Goal: Information Seeking & Learning: Learn about a topic

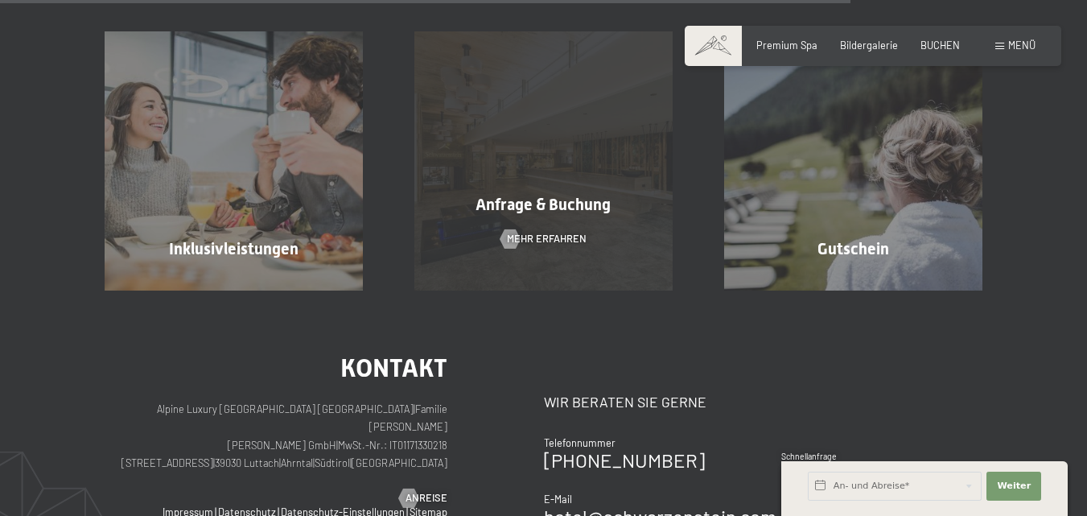
scroll to position [1287, 0]
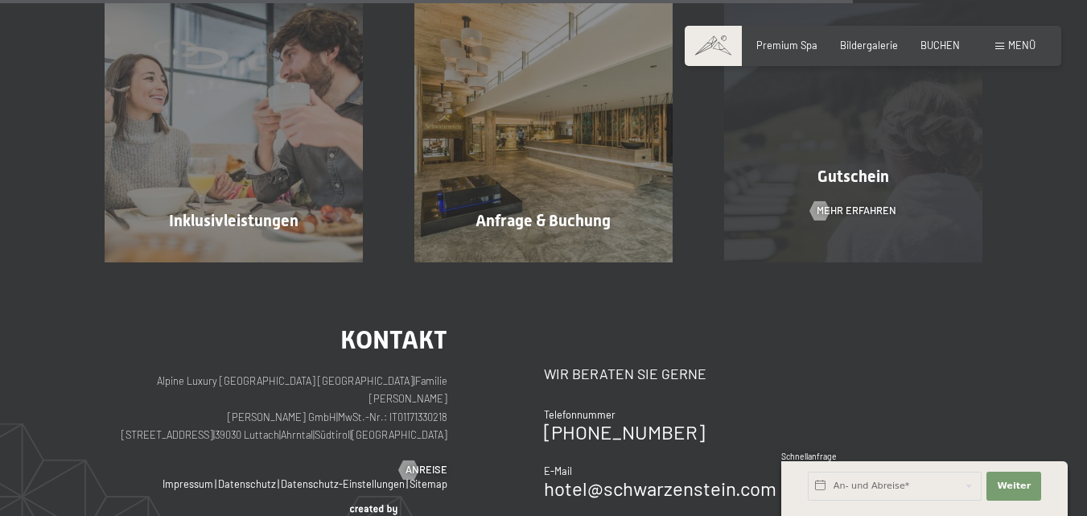
click at [835, 167] on span "Gutschein" at bounding box center [853, 176] width 72 height 19
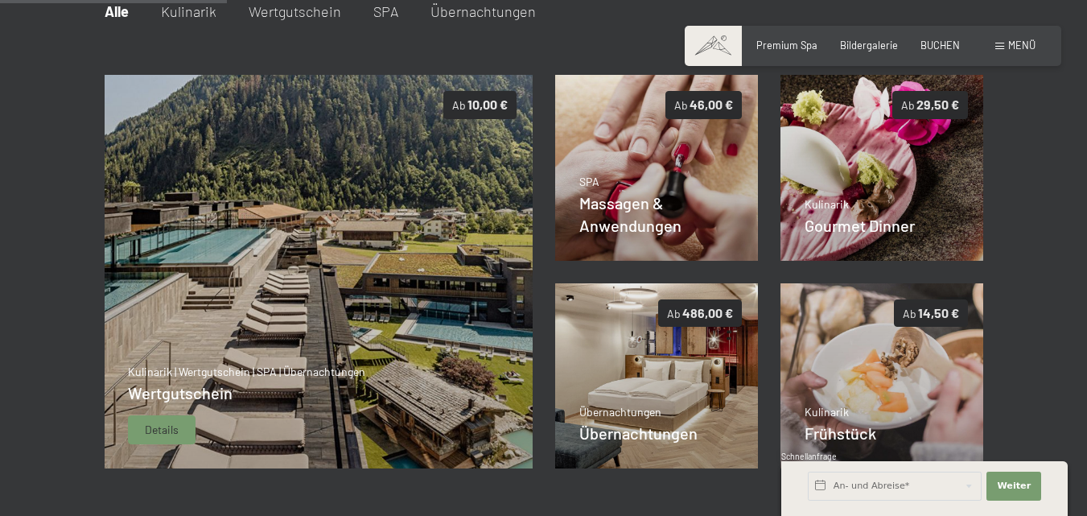
click at [154, 428] on span "Details" at bounding box center [162, 429] width 34 height 16
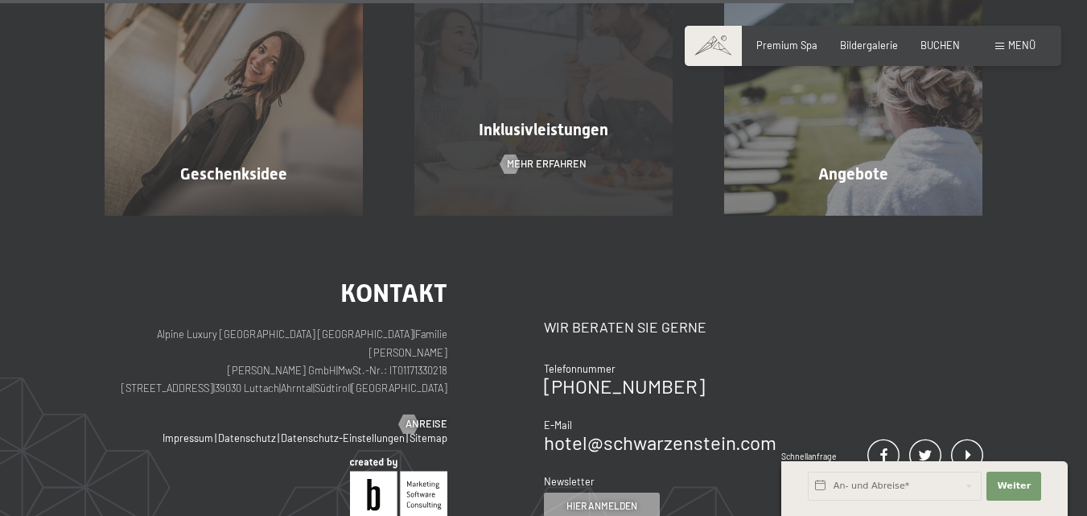
scroll to position [1458, 0]
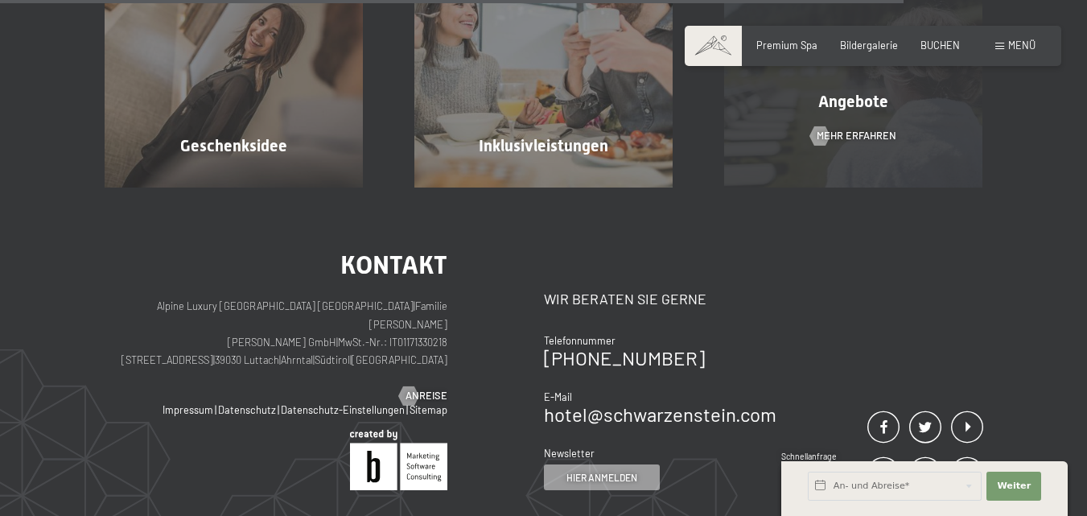
click at [851, 113] on div "Angebote" at bounding box center [853, 101] width 310 height 23
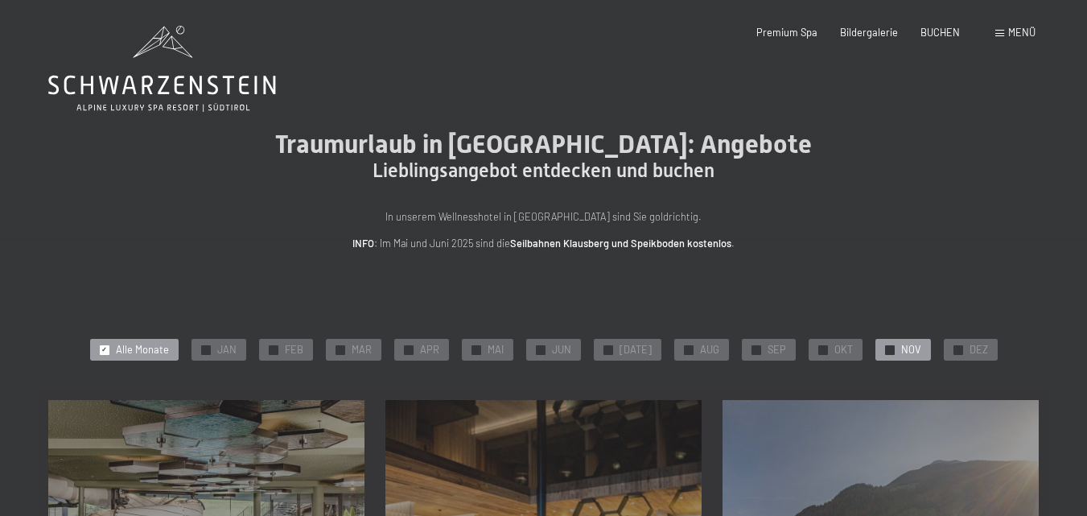
click at [901, 344] on span "NOV" at bounding box center [911, 350] width 20 height 14
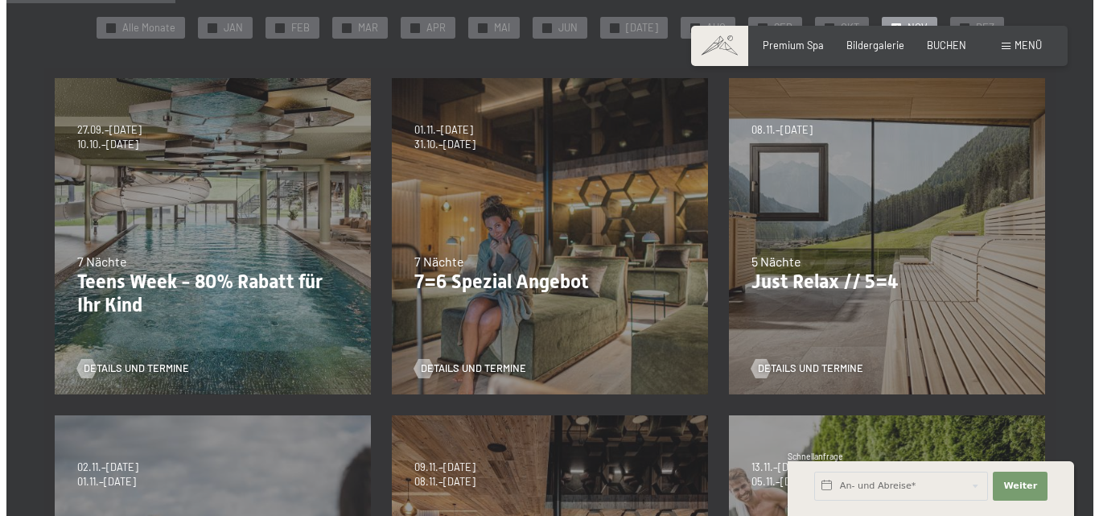
scroll to position [80, 0]
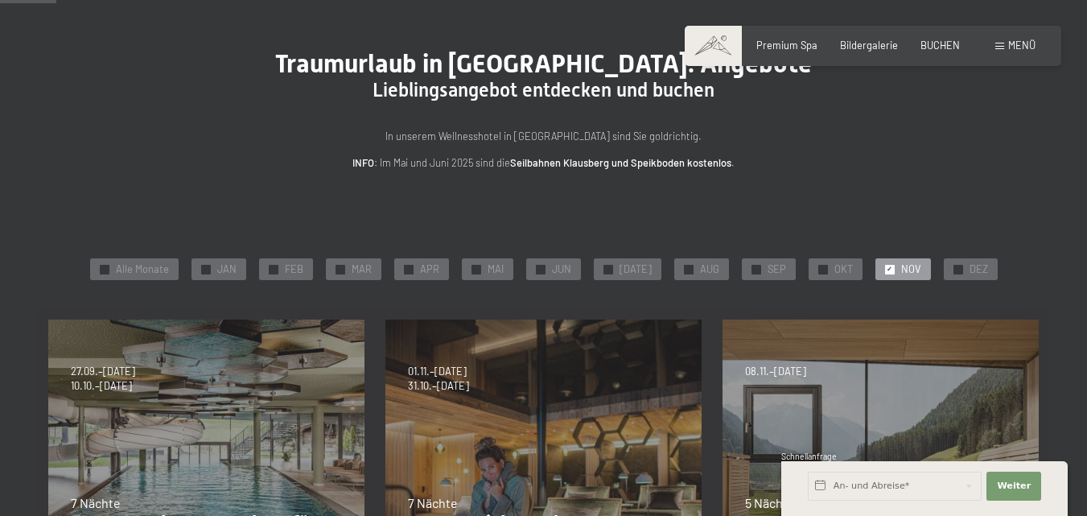
click at [901, 266] on span "NOV" at bounding box center [911, 269] width 20 height 14
click at [1013, 40] on span "Menü" at bounding box center [1021, 45] width 27 height 13
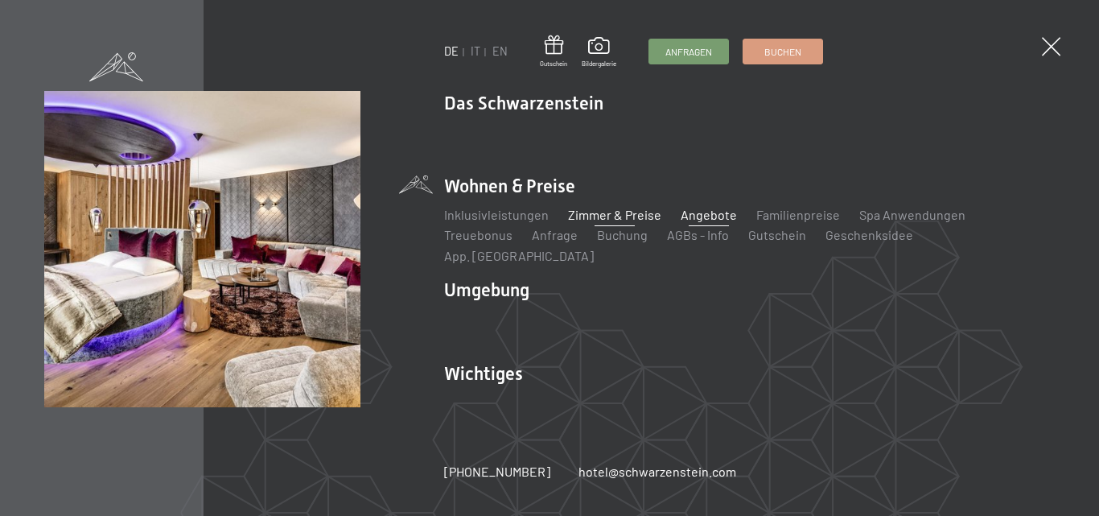
click at [599, 221] on link "Zimmer & Preise" at bounding box center [614, 214] width 93 height 15
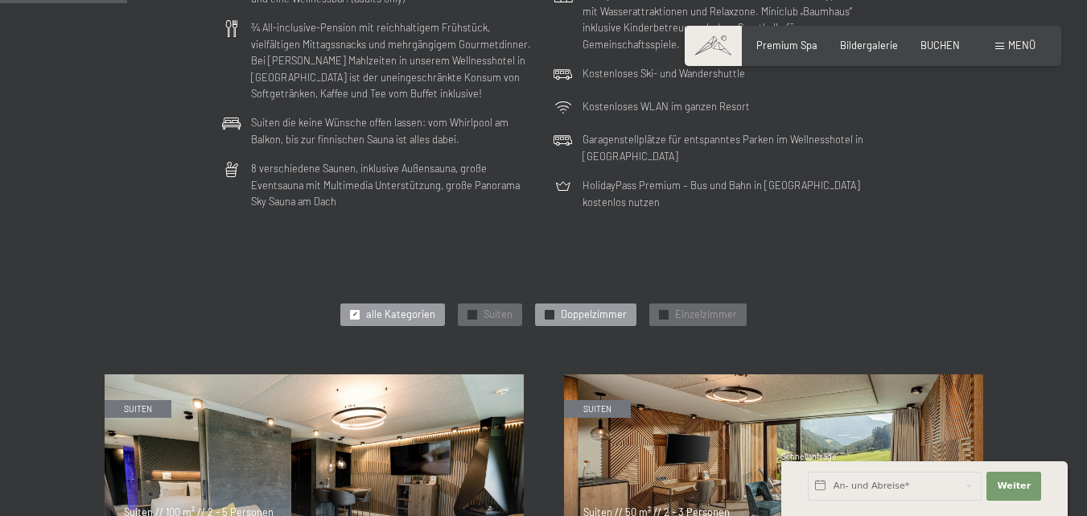
click at [590, 313] on span "Doppelzimmer" at bounding box center [594, 314] width 66 height 14
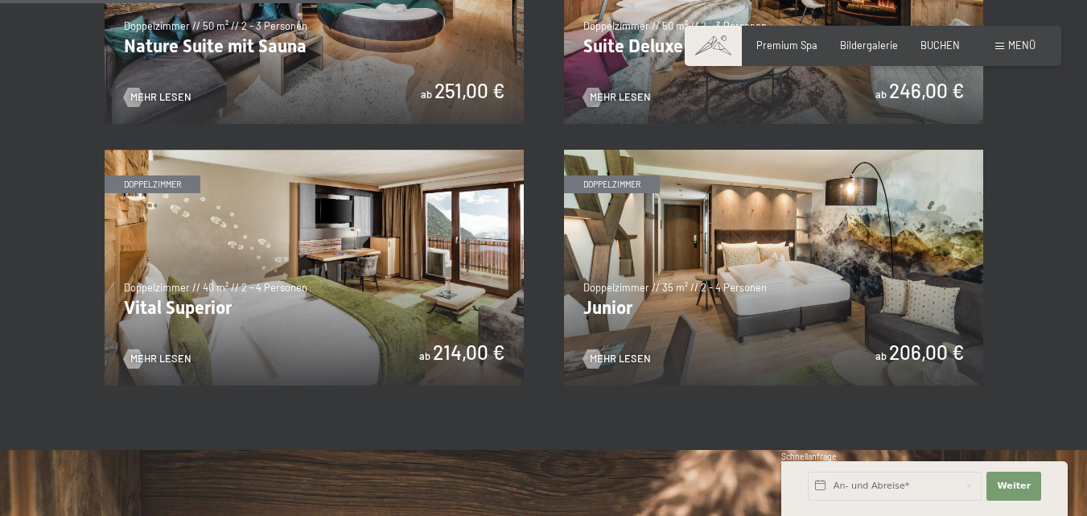
scroll to position [965, 0]
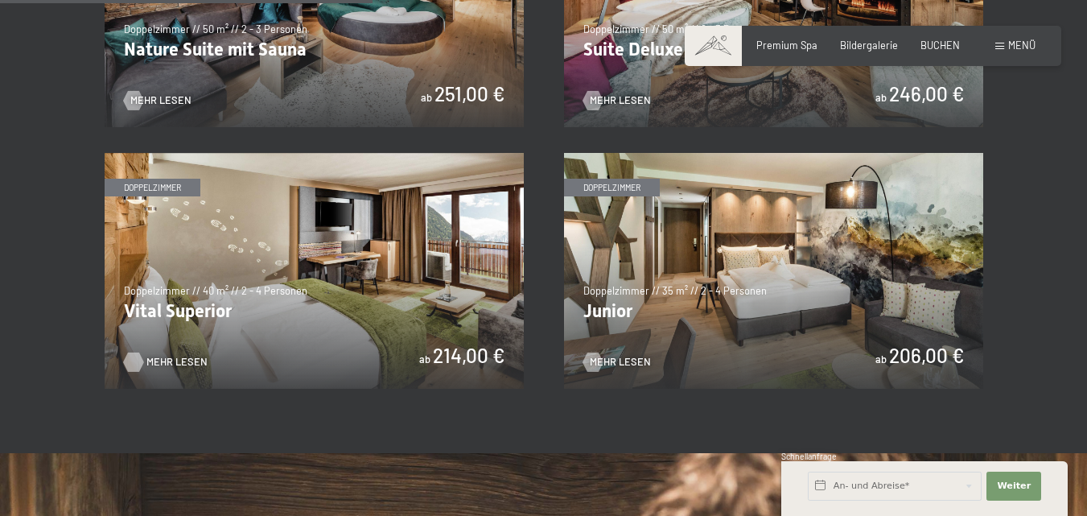
click at [164, 358] on span "Mehr Lesen" at bounding box center [176, 362] width 61 height 14
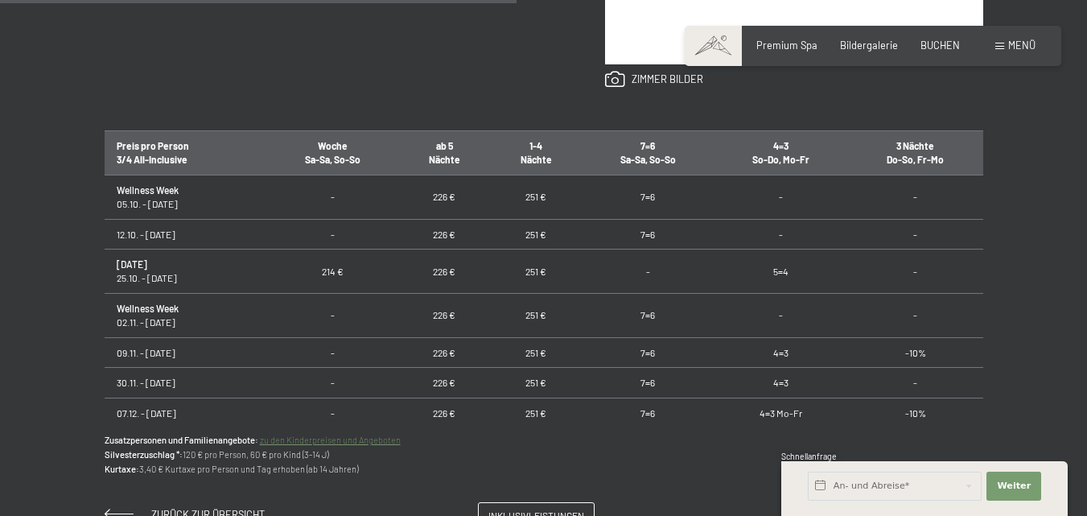
scroll to position [885, 0]
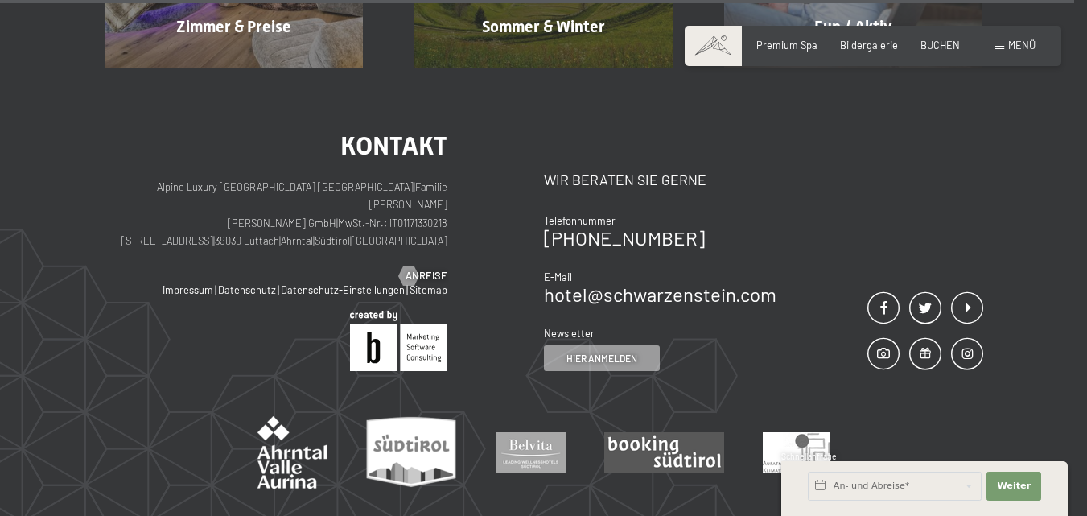
scroll to position [6996, 0]
